Goal: Task Accomplishment & Management: Manage account settings

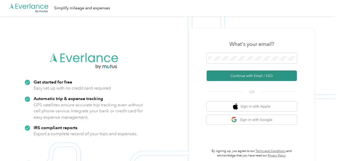
click at [253, 77] on button "Continue with Email / SSO" at bounding box center [252, 75] width 90 height 11
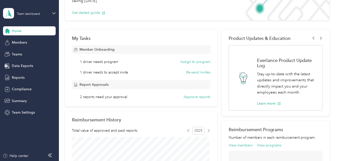
scroll to position [25, 0]
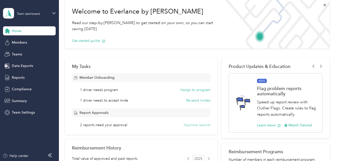
click at [194, 125] on button "Approve reports" at bounding box center [197, 124] width 27 height 5
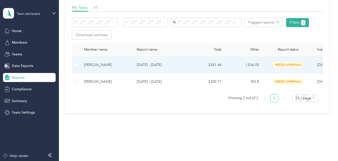
click at [283, 64] on span "needs approval" at bounding box center [288, 65] width 32 height 6
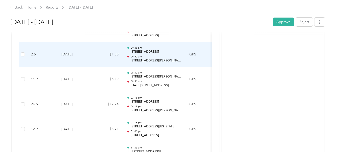
scroll to position [2988, 0]
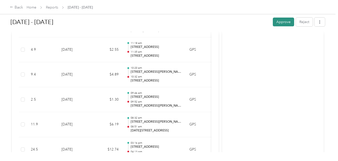
click at [282, 24] on button "Approve" at bounding box center [283, 22] width 21 height 9
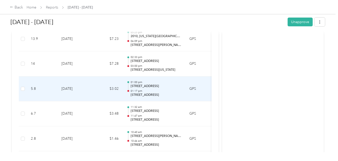
scroll to position [255, 0]
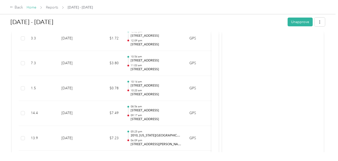
click at [29, 9] on link "Home" at bounding box center [32, 7] width 10 height 4
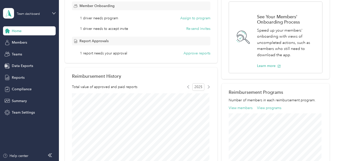
scroll to position [100, 0]
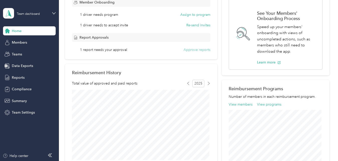
click at [195, 50] on button "Approve reports" at bounding box center [197, 49] width 27 height 5
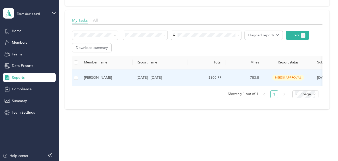
click at [103, 75] on div "[PERSON_NAME]" at bounding box center [106, 78] width 45 height 6
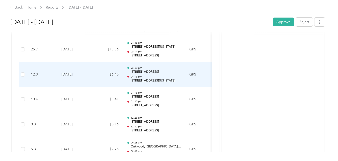
scroll to position [1916, 0]
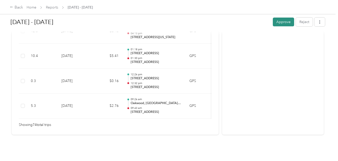
click at [283, 22] on button "Approve" at bounding box center [283, 22] width 21 height 9
click at [32, 8] on link "Home" at bounding box center [32, 7] width 10 height 4
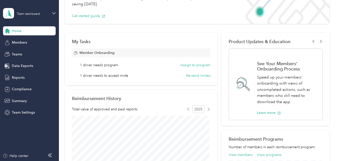
scroll to position [50, 0]
